Goal: Transaction & Acquisition: Purchase product/service

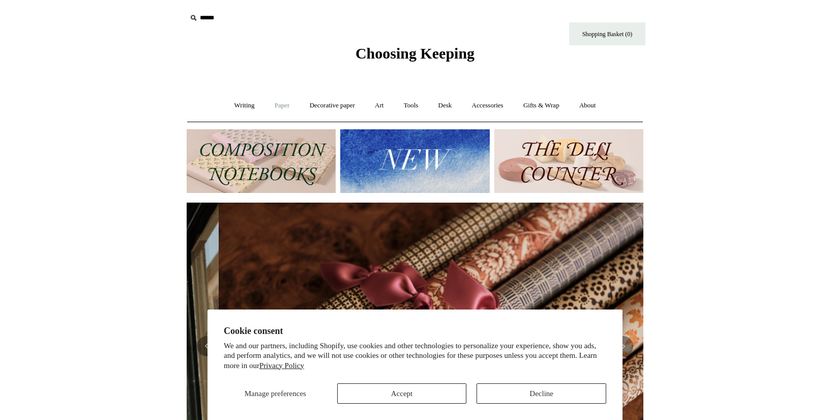
scroll to position [0, 914]
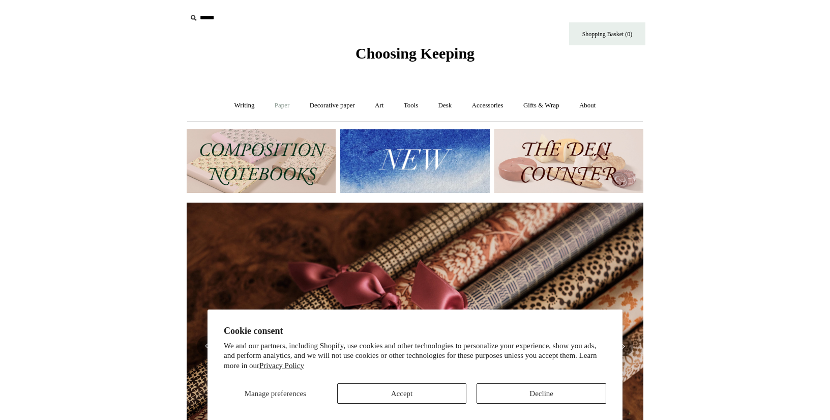
click at [281, 104] on link "Paper +" at bounding box center [283, 105] width 34 height 27
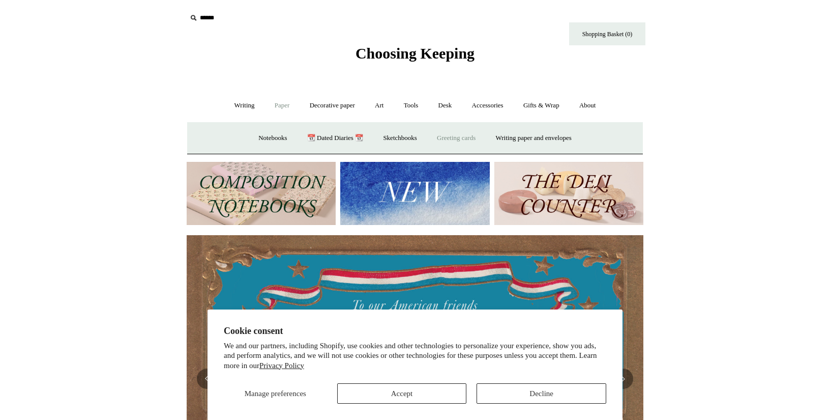
scroll to position [0, 0]
click at [504, 136] on link "Writing paper and envelopes +" at bounding box center [534, 138] width 94 height 27
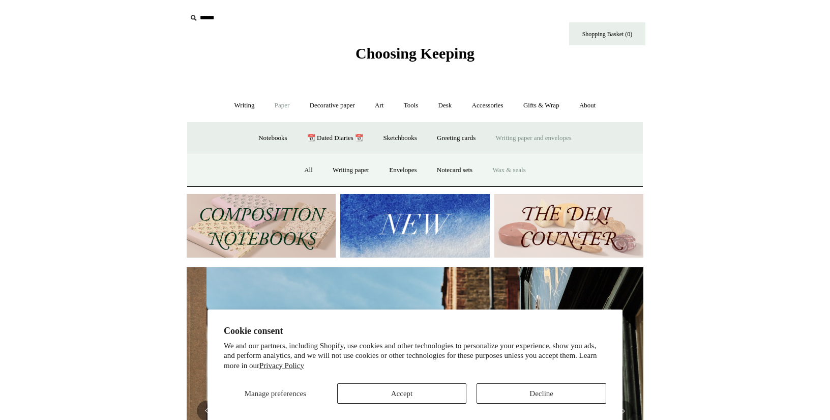
scroll to position [0, 457]
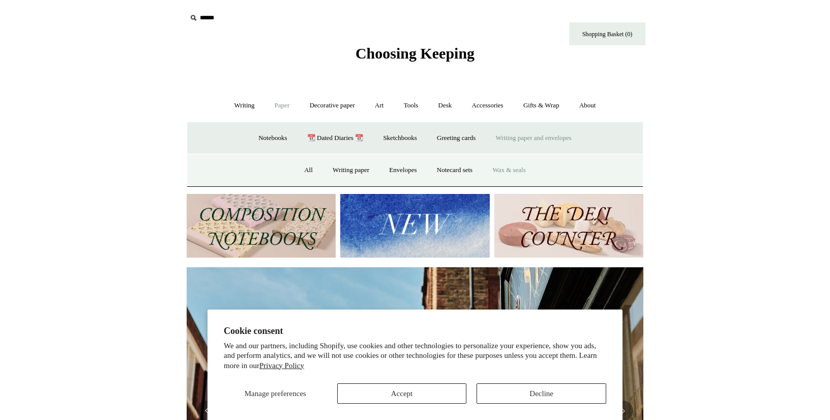
click at [506, 169] on link "Wax & seals" at bounding box center [508, 170] width 51 height 27
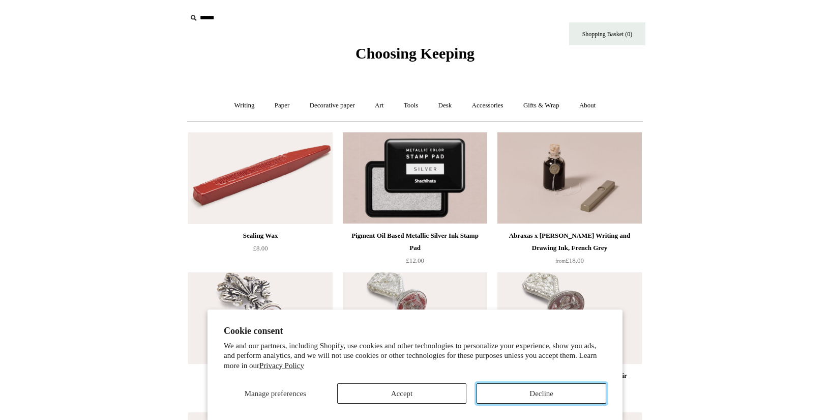
click at [510, 398] on button "Decline" at bounding box center [542, 393] width 130 height 20
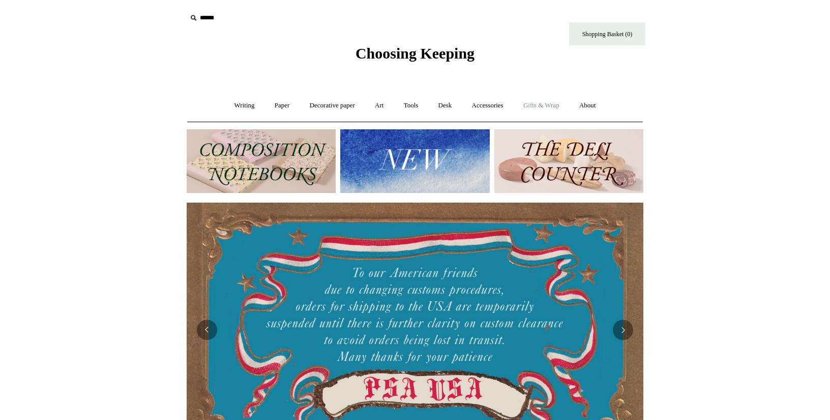
click at [545, 105] on link "Gifts & Wrap +" at bounding box center [541, 105] width 54 height 27
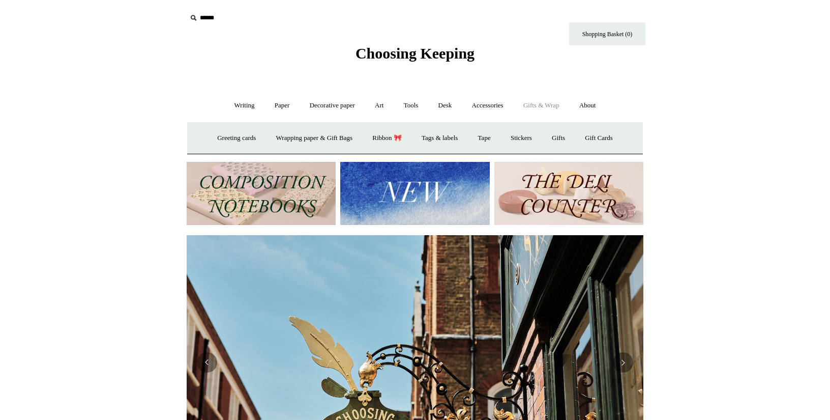
scroll to position [0, 457]
click at [607, 139] on link "Gift Cards" at bounding box center [599, 138] width 46 height 27
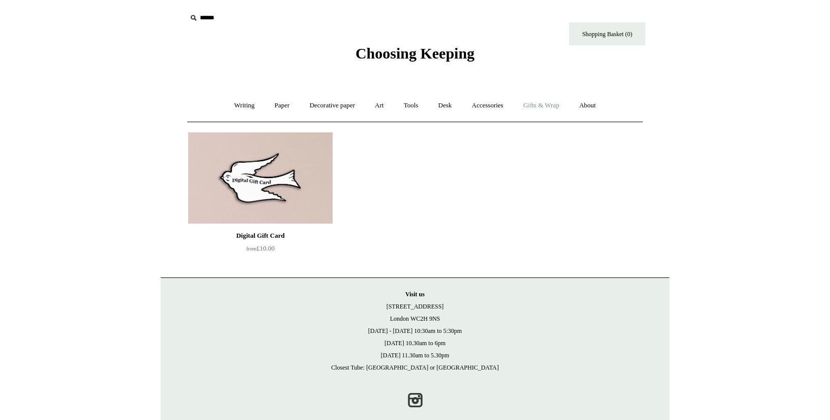
click at [540, 109] on link "Gifts & Wrap +" at bounding box center [541, 105] width 54 height 27
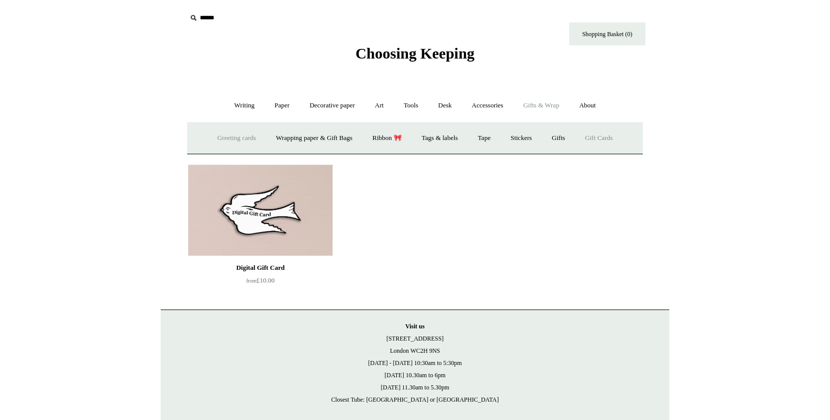
click at [245, 138] on link "Greeting cards +" at bounding box center [236, 138] width 57 height 27
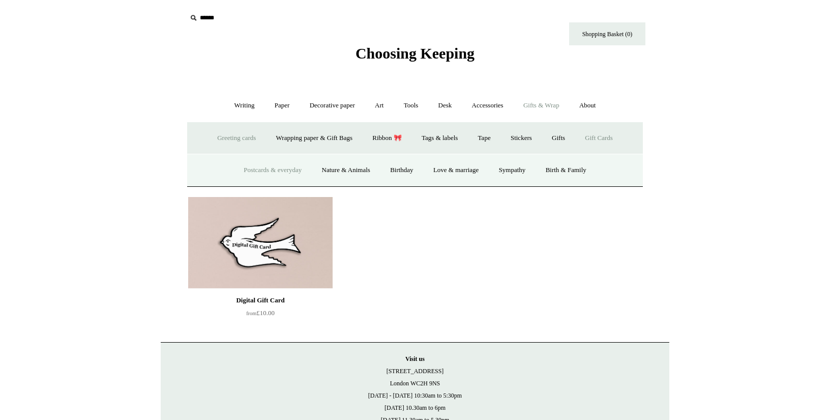
click at [265, 169] on link "Postcards & everyday" at bounding box center [273, 170] width 76 height 27
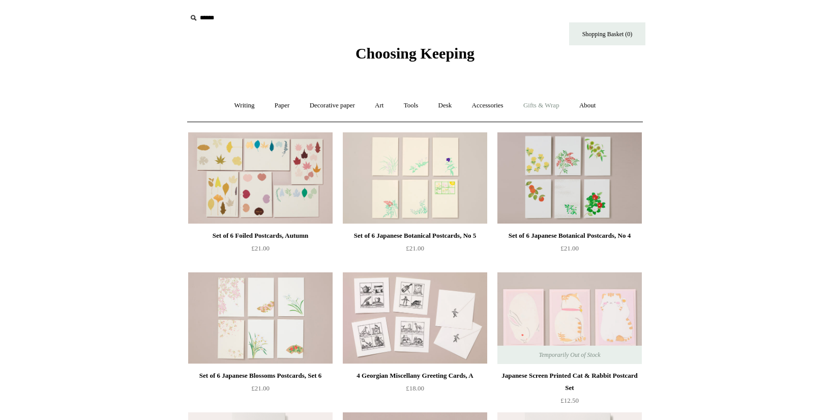
click at [540, 102] on link "Gifts & Wrap +" at bounding box center [541, 105] width 54 height 27
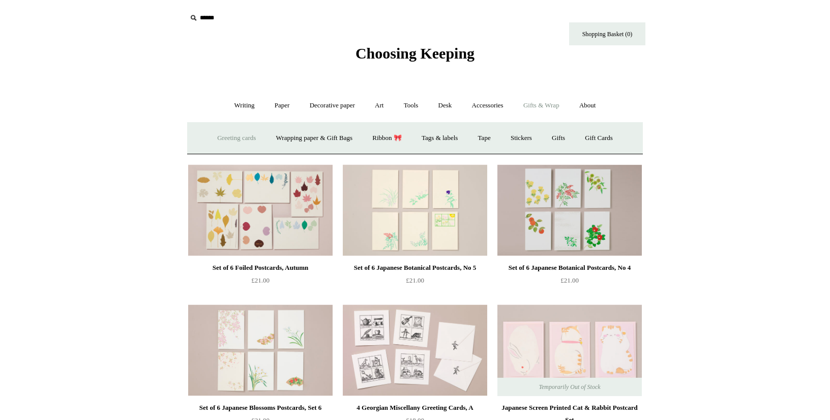
click at [239, 138] on link "Greeting cards +" at bounding box center [236, 138] width 57 height 27
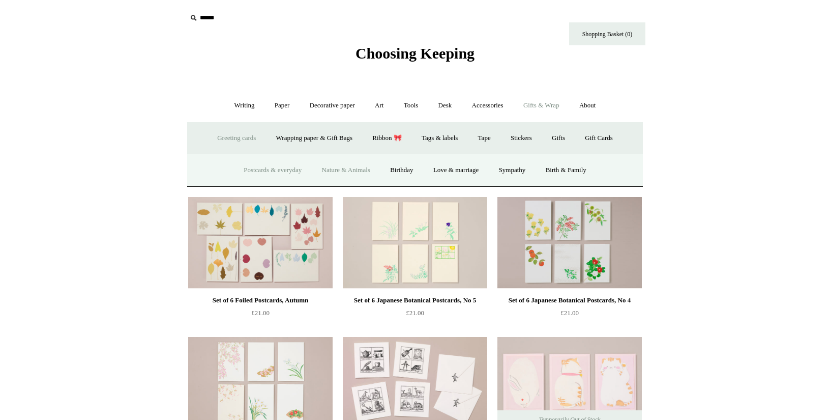
click at [362, 167] on link "Nature & Animals" at bounding box center [346, 170] width 67 height 27
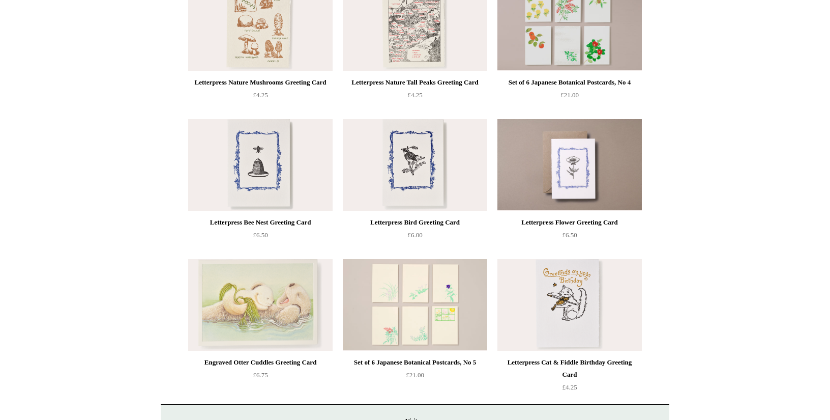
scroll to position [1551, 0]
click at [255, 305] on img at bounding box center [260, 306] width 145 height 92
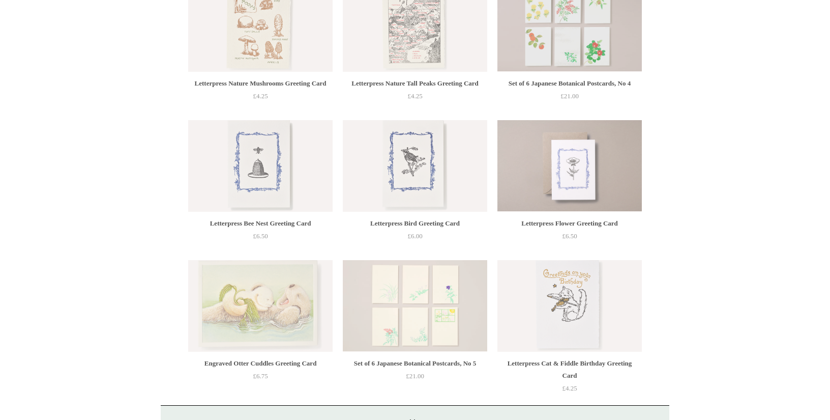
scroll to position [1551, 0]
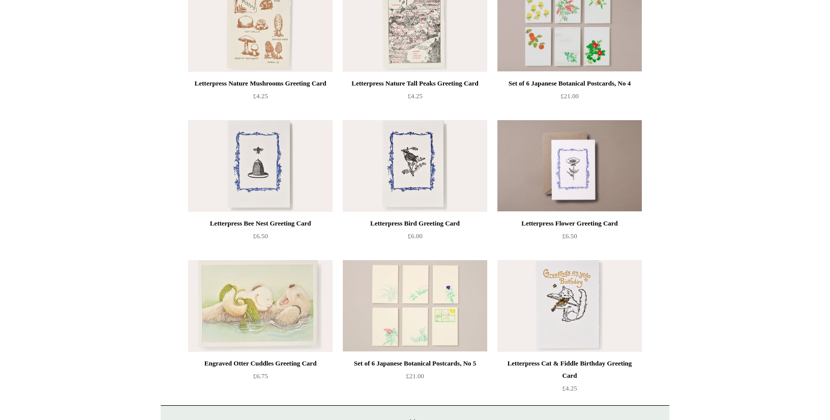
click at [578, 305] on img at bounding box center [570, 306] width 145 height 92
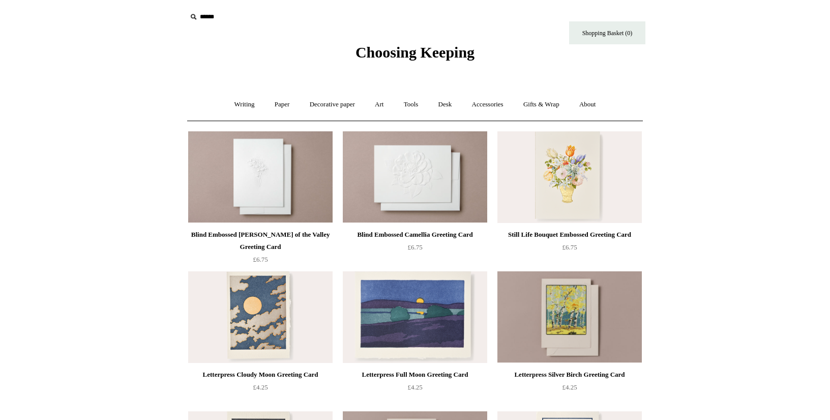
scroll to position [0, 0]
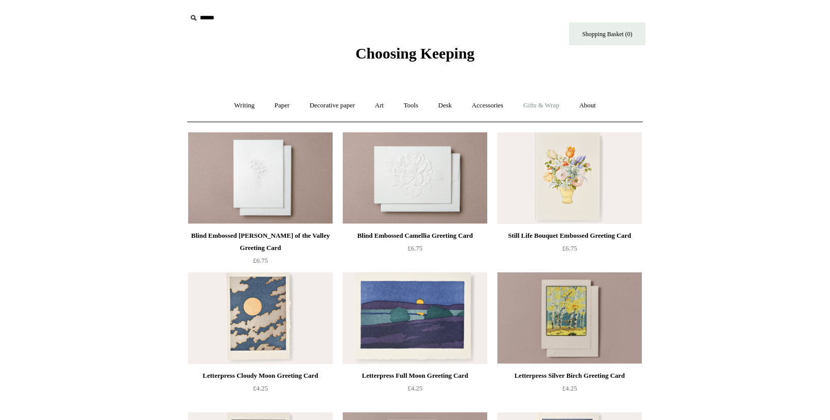
click at [559, 104] on link "Gifts & Wrap +" at bounding box center [541, 105] width 54 height 27
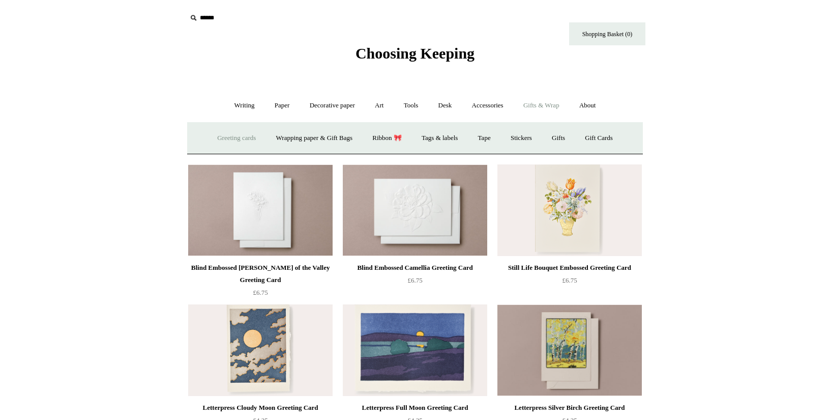
click at [245, 138] on link "Greeting cards +" at bounding box center [236, 138] width 57 height 27
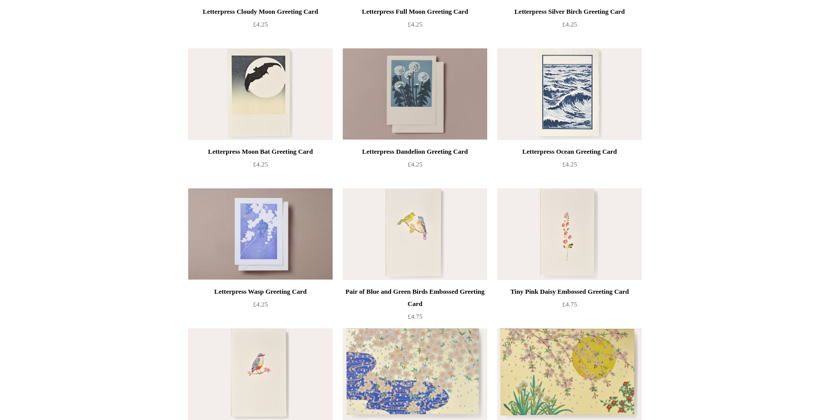
scroll to position [430, 0]
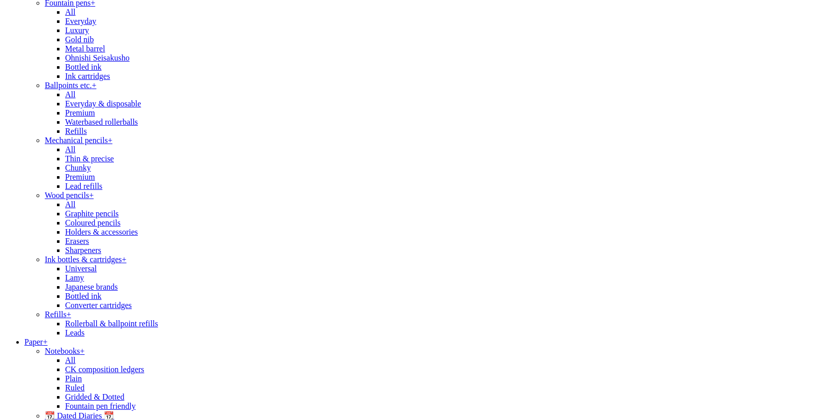
scroll to position [227, 0]
